Goal: Task Accomplishment & Management: Complete application form

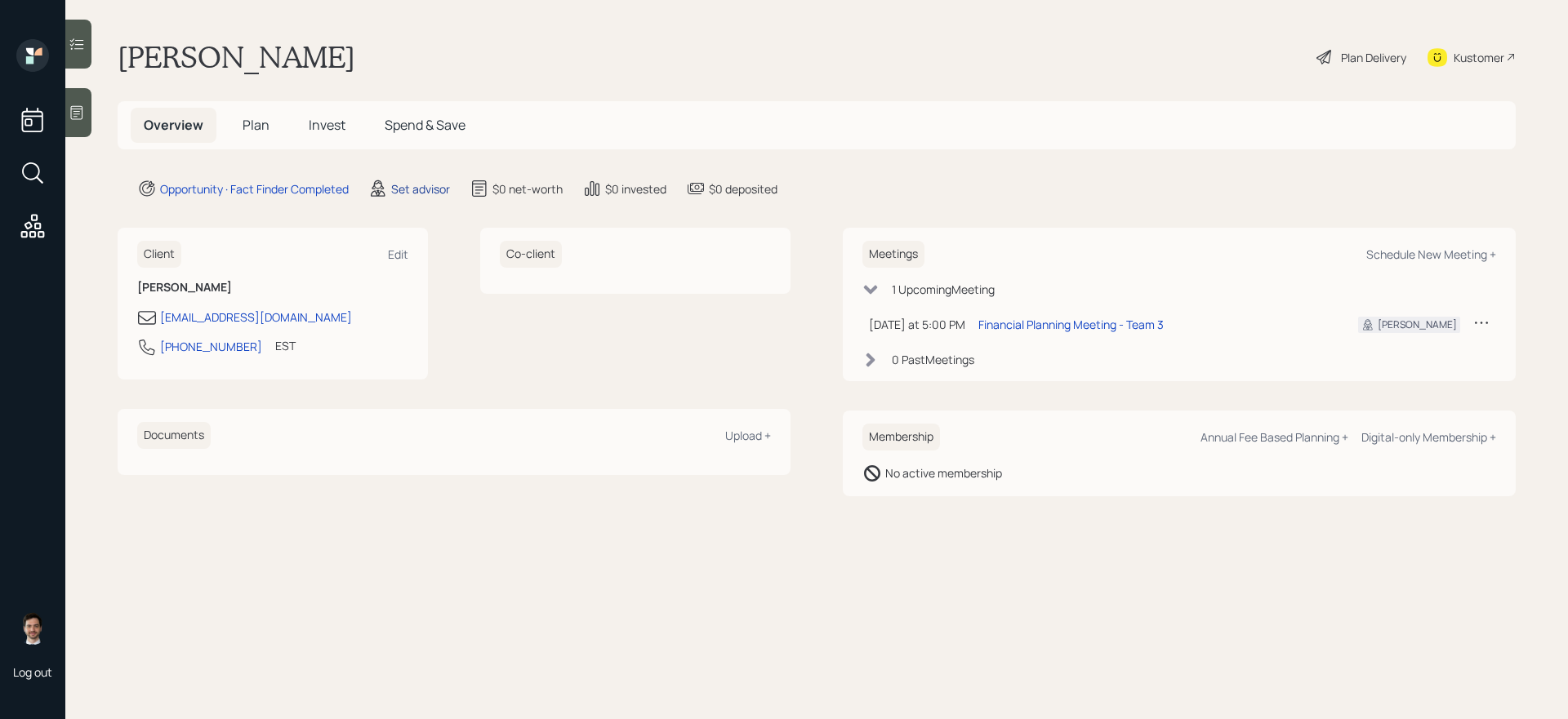
click at [410, 183] on div "Set advisor" at bounding box center [421, 189] width 59 height 17
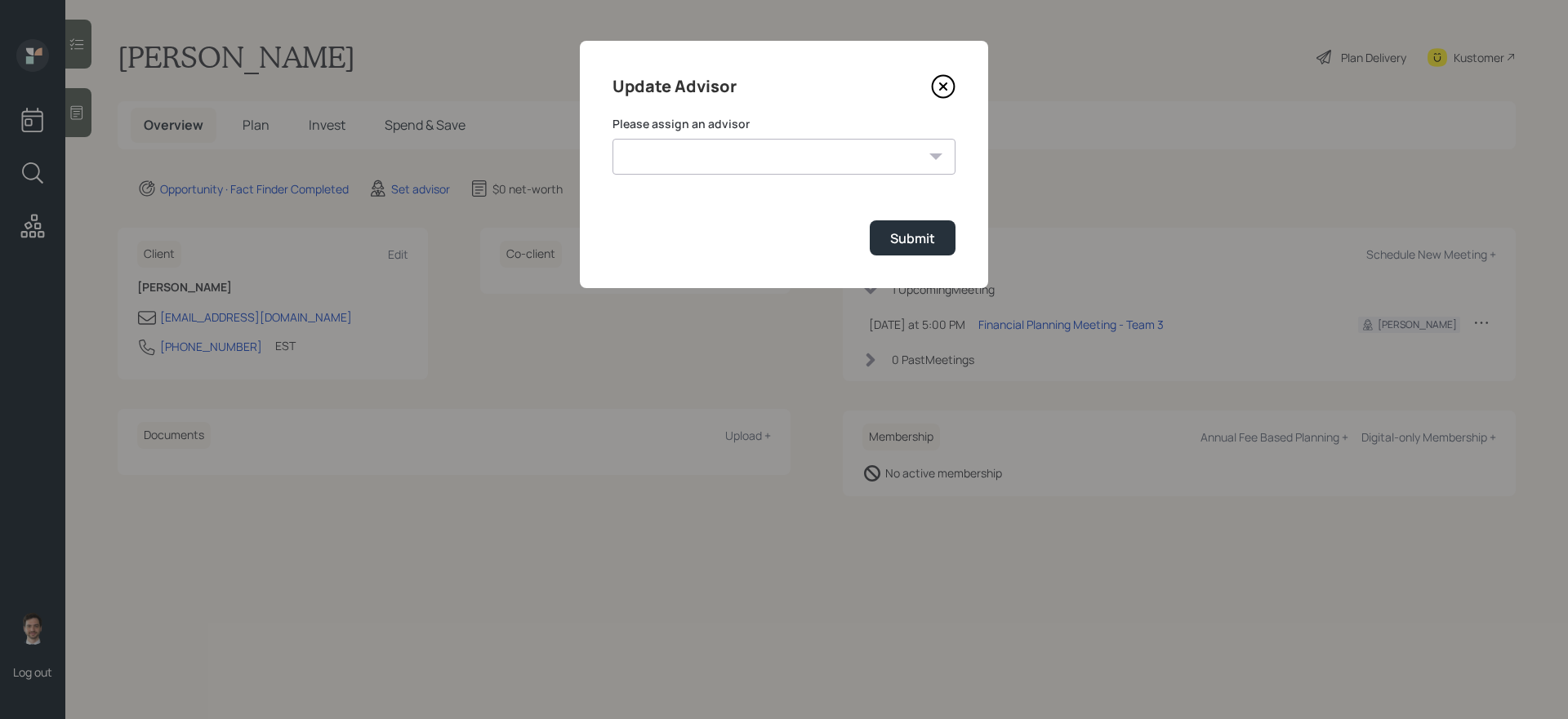
click at [659, 161] on select "Michael Russo Jonah Coleman Tyler End Treva Nostdahl Eric Schwartz Sami Boghos …" at bounding box center [783, 157] width 343 height 36
select select "ef6b64e1-8f62-4a74-b865-a7df4b35b836"
click at [612, 139] on select "Michael Russo Jonah Coleman Tyler End Treva Nostdahl Eric Schwartz Sami Boghos …" at bounding box center [783, 157] width 343 height 36
click at [927, 241] on div "Submit" at bounding box center [912, 237] width 45 height 18
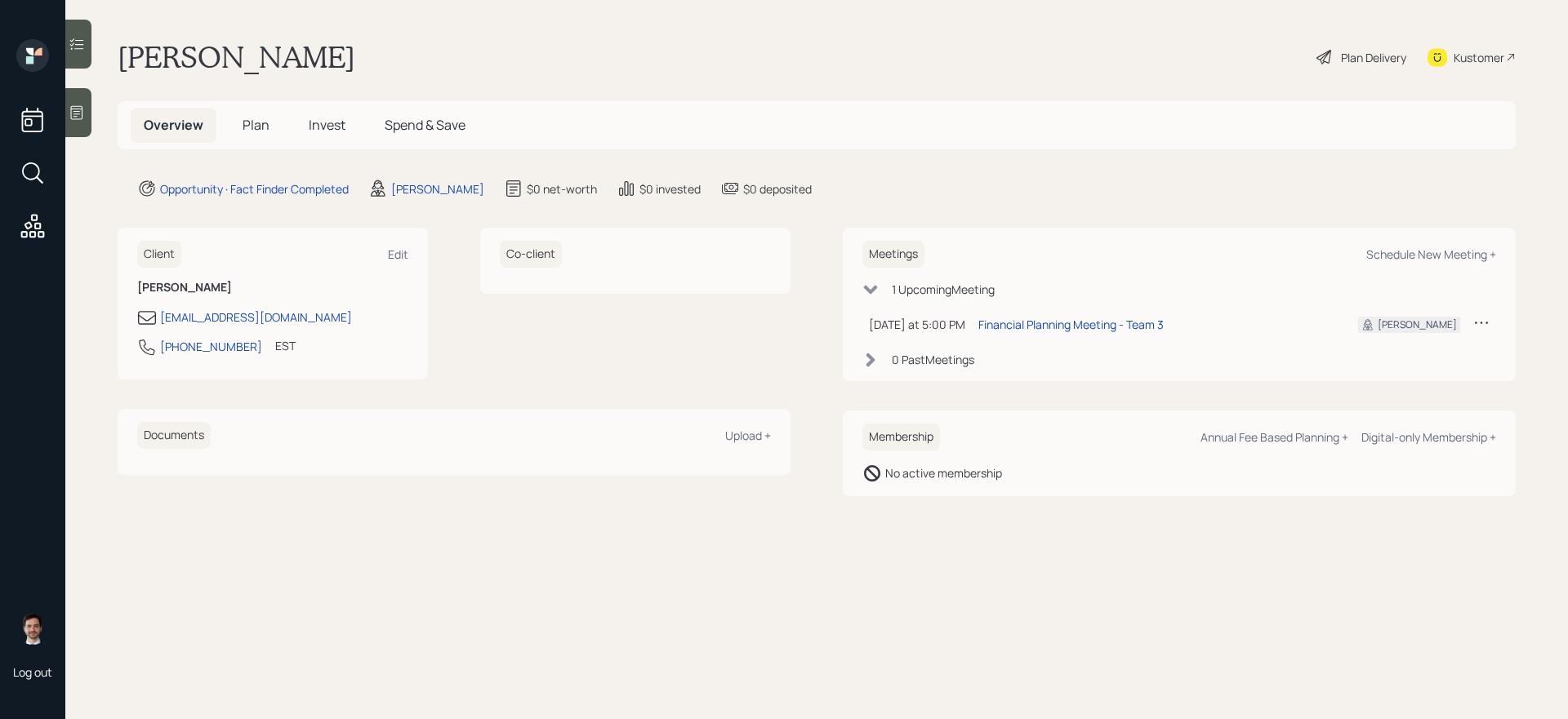
click at [255, 132] on span "Plan" at bounding box center [256, 124] width 27 height 18
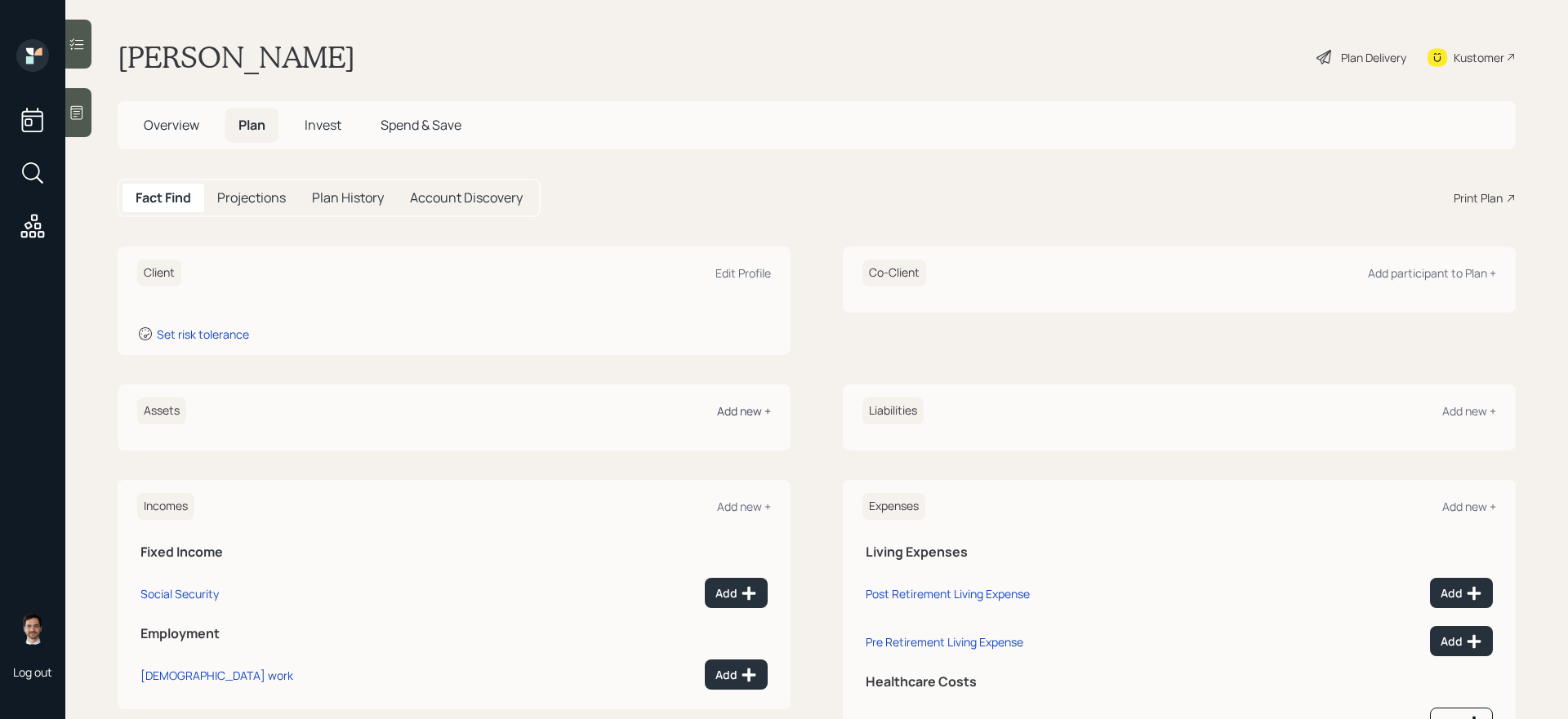
click at [751, 410] on div "Add new +" at bounding box center [743, 410] width 54 height 15
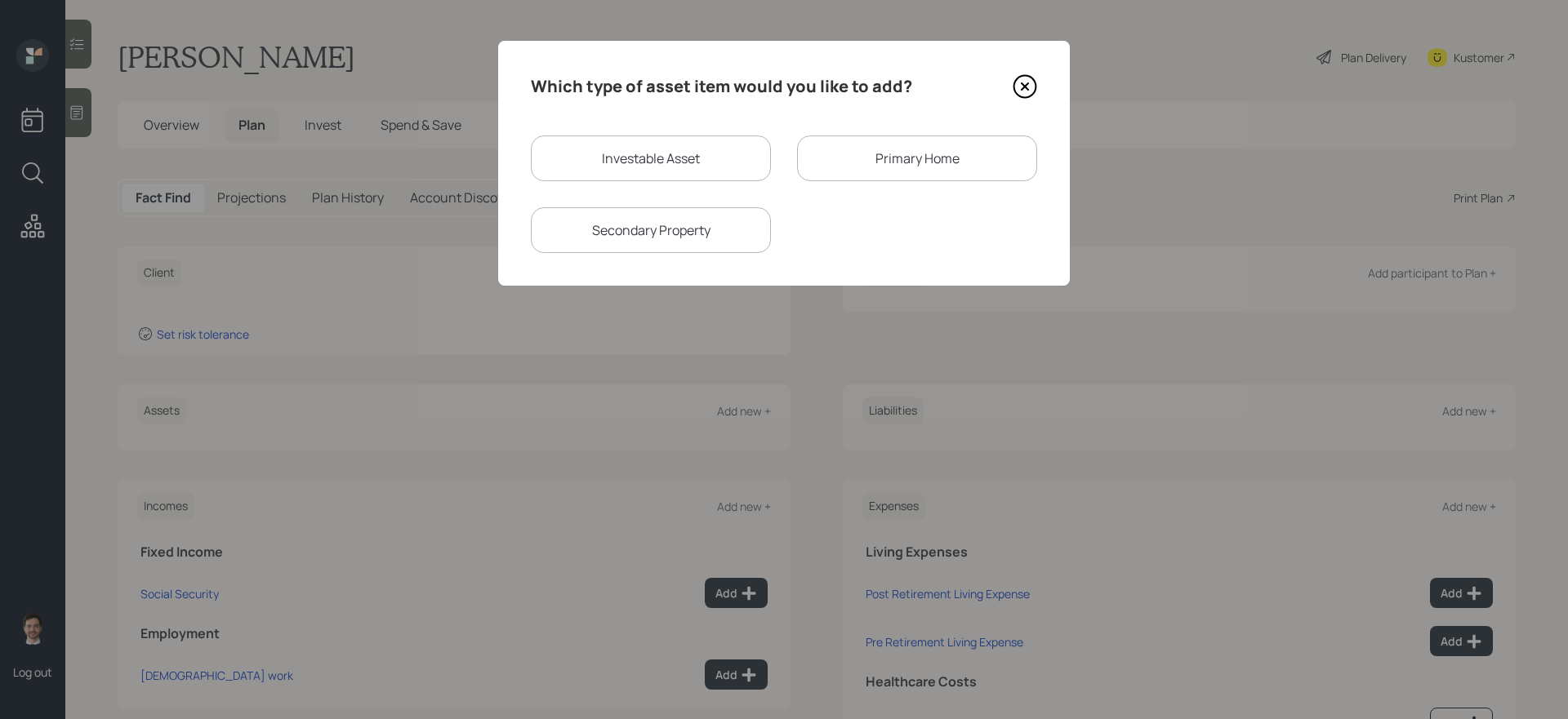
click at [707, 144] on div "Investable Asset" at bounding box center [650, 159] width 240 height 46
select select "taxable"
select select "balanced"
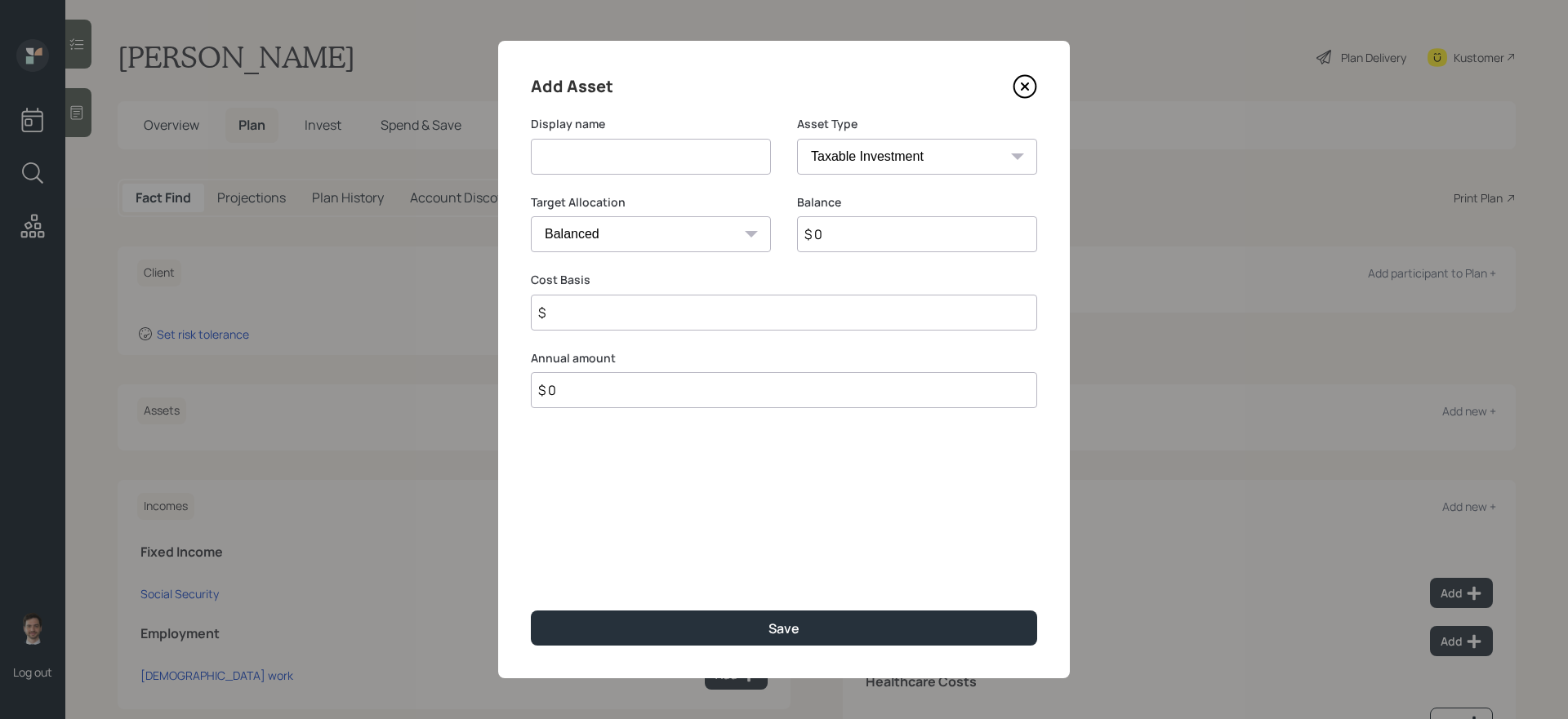
click at [684, 155] on input at bounding box center [650, 157] width 240 height 36
type input "IRA"
select select "ira"
type input "$"
type input "$ 25,000"
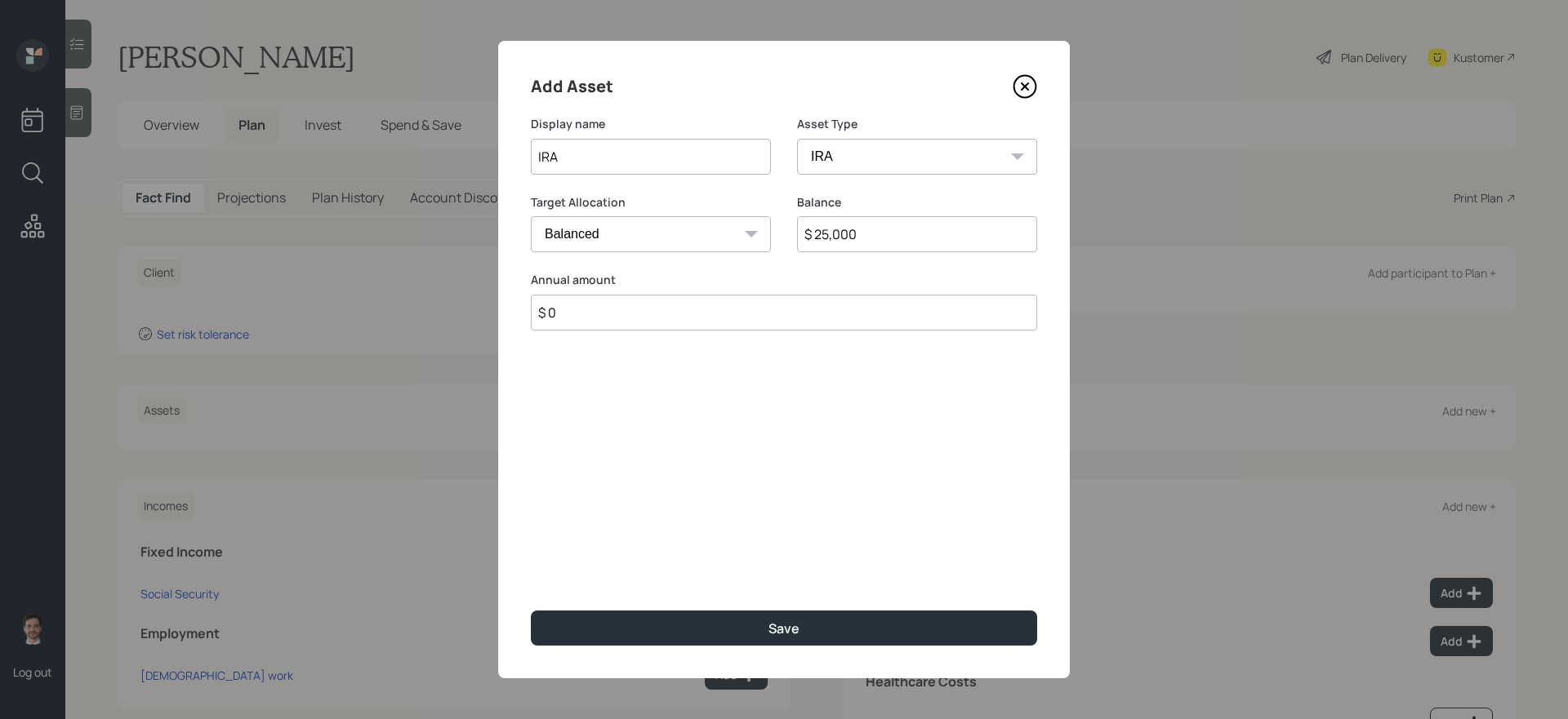
type input "$ 0"
click at [530, 606] on button "Save" at bounding box center [783, 628] width 507 height 35
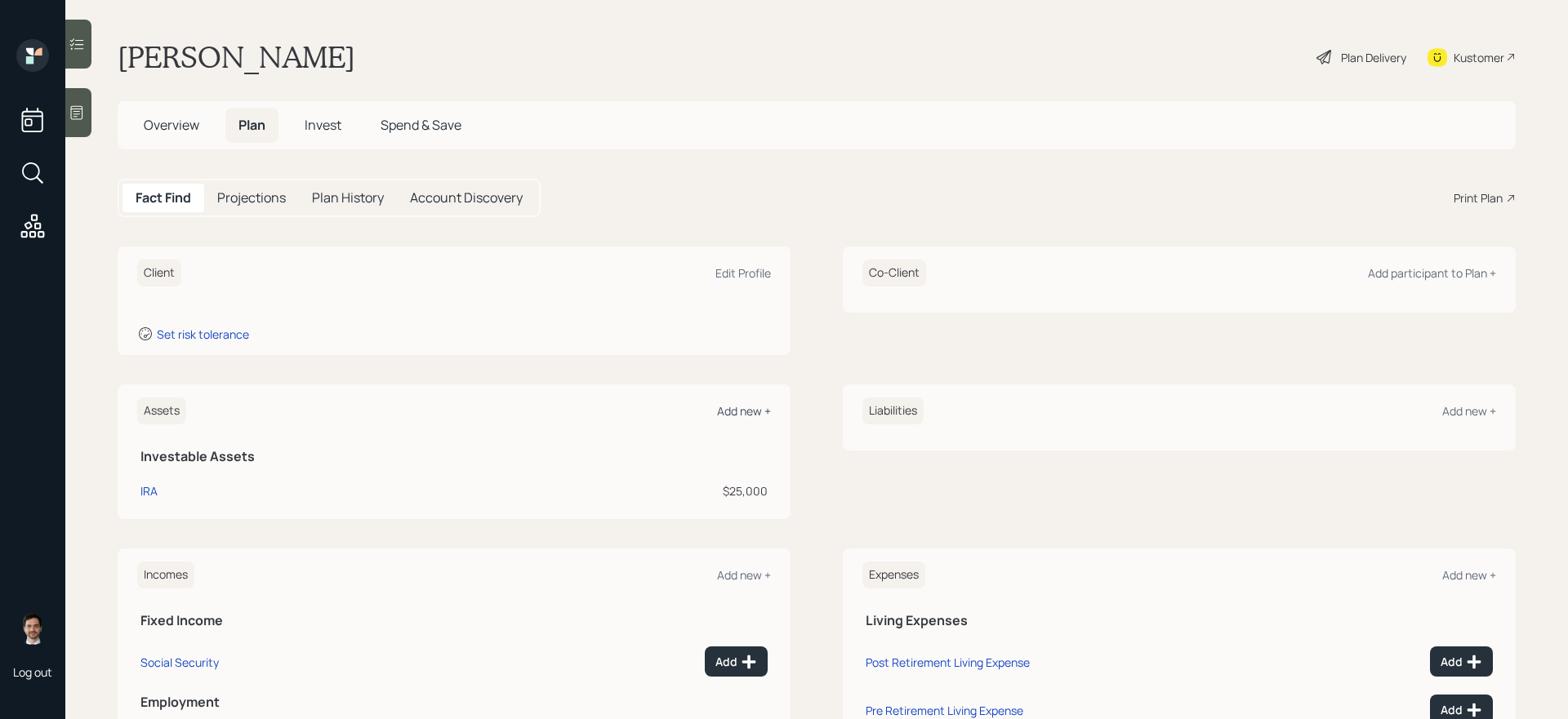
click at [762, 413] on div "Add new +" at bounding box center [743, 410] width 54 height 15
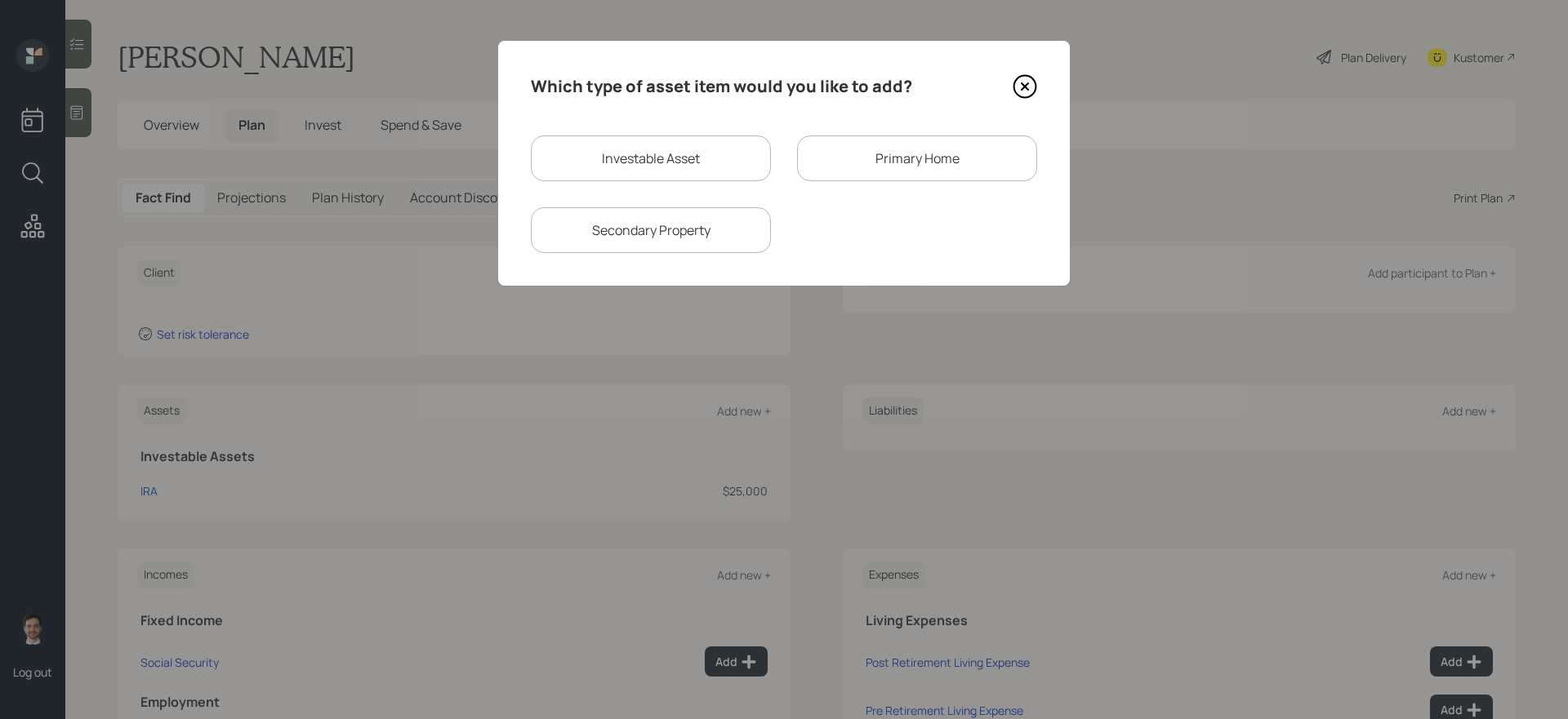
click at [608, 153] on div "Investable Asset" at bounding box center [650, 159] width 240 height 46
select select "taxable"
select select "balanced"
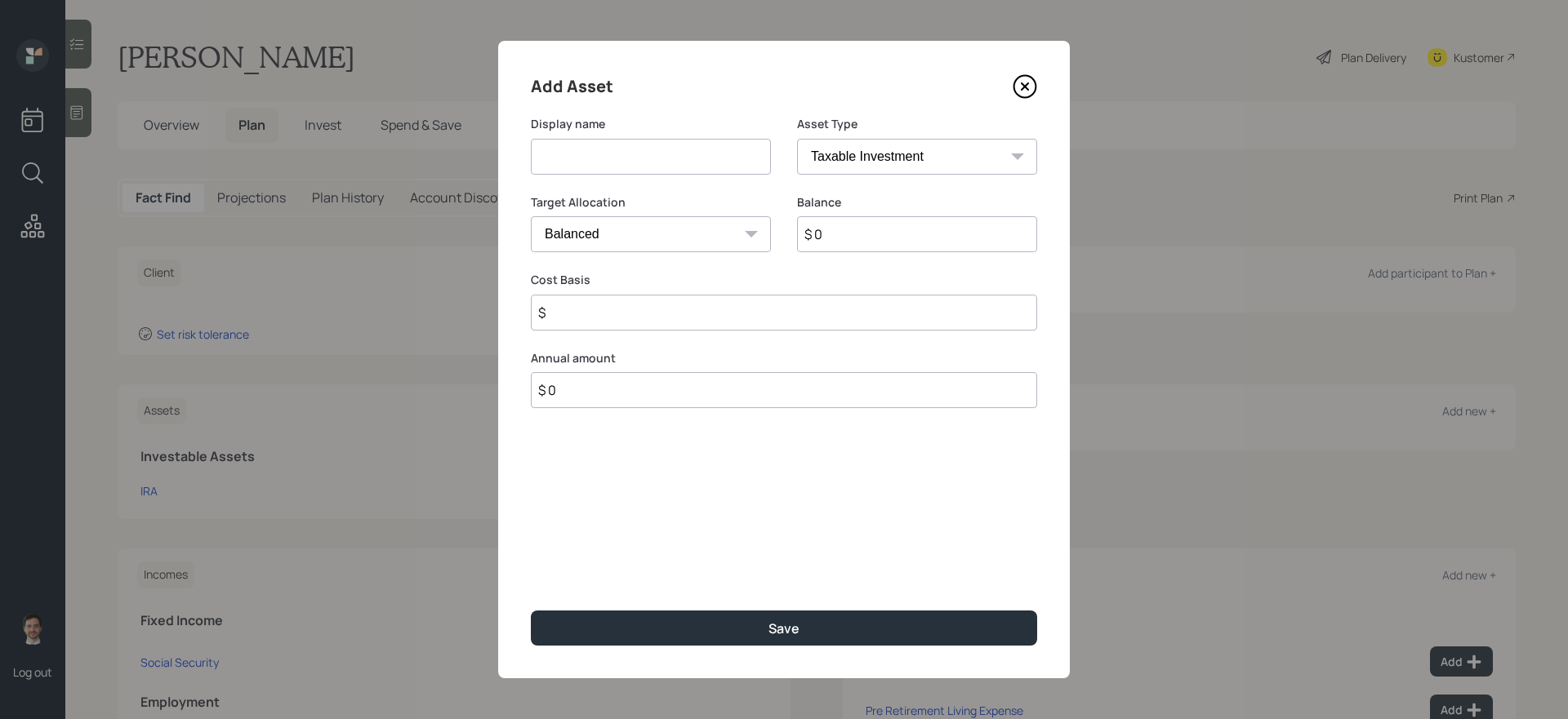
click at [606, 153] on input at bounding box center [650, 157] width 240 height 36
type input "Brokerage Account"
type input "$ 45,000"
type input "$ 30,000"
click at [530, 606] on button "Save" at bounding box center [783, 628] width 507 height 35
